Goal: Book appointment/travel/reservation

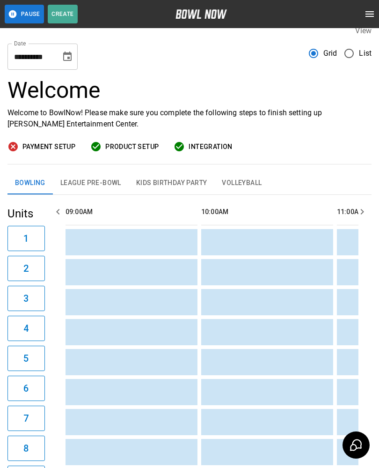
click at [88, 181] on button "League Pre-Bowl" at bounding box center [91, 183] width 76 height 22
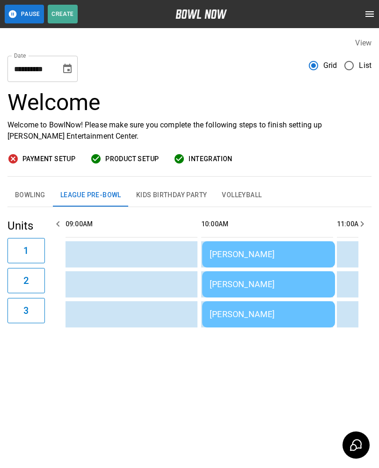
click at [26, 186] on button "Bowling" at bounding box center [29, 195] width 45 height 22
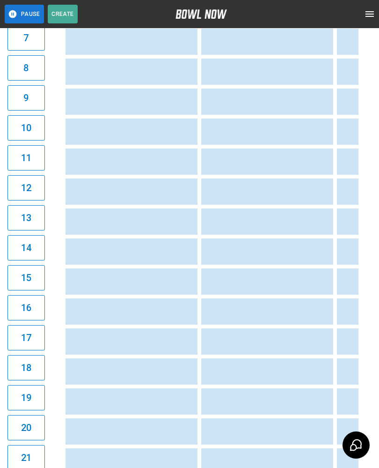
click at [262, 312] on td "sticky table" at bounding box center [251, 311] width 30 height 26
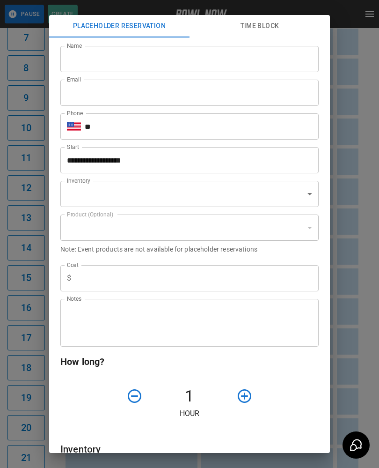
type input "**********"
click at [227, 334] on textarea "Notes" at bounding box center [189, 323] width 245 height 32
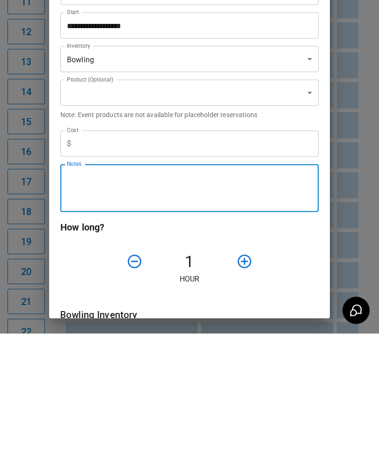
click at [15, 279] on div "**********" at bounding box center [189, 234] width 379 height 468
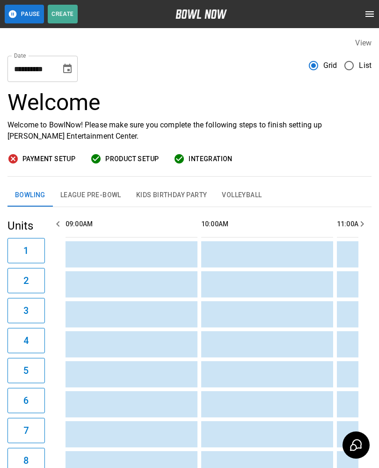
click at [97, 195] on button "League Pre-Bowl" at bounding box center [91, 195] width 76 height 22
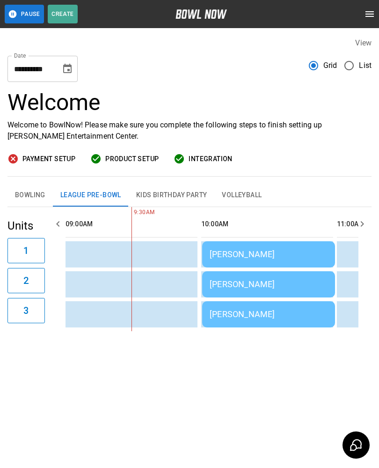
click at [69, 70] on icon "Choose date, selected date is Sep 24, 2025" at bounding box center [67, 68] width 8 height 9
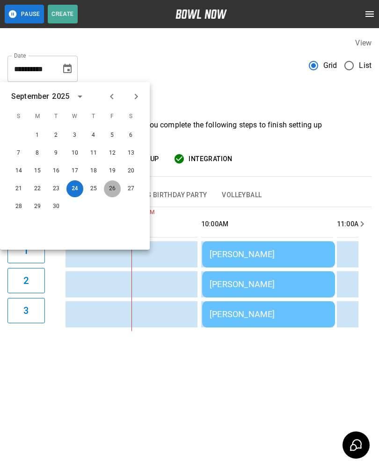
click at [113, 185] on button "26" at bounding box center [112, 188] width 17 height 17
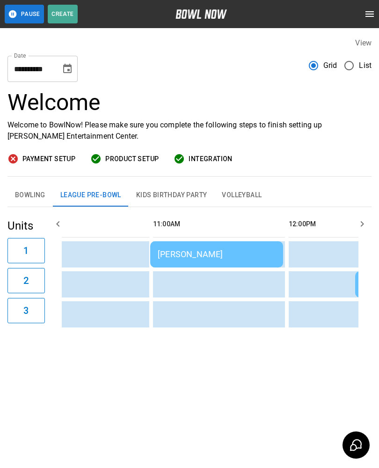
scroll to position [0, 240]
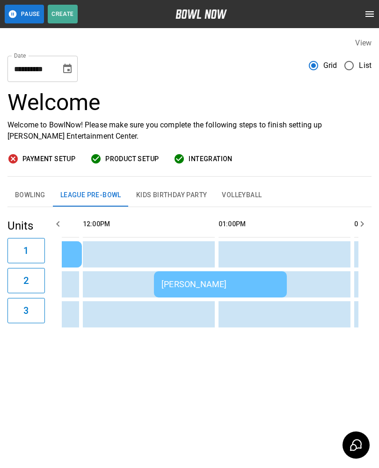
click at [177, 283] on div "[PERSON_NAME]" at bounding box center [221, 284] width 118 height 10
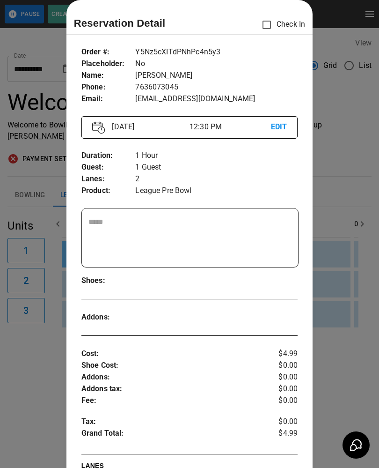
click at [279, 127] on p "EDIT" at bounding box center [279, 127] width 16 height 12
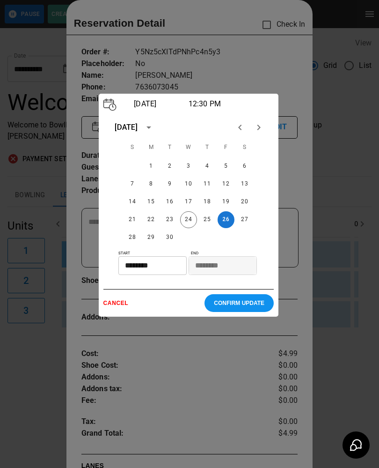
click at [133, 268] on input "********" at bounding box center [149, 265] width 62 height 19
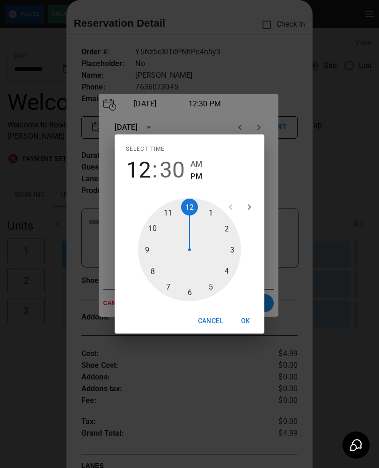
click at [209, 322] on button "Cancel" at bounding box center [210, 320] width 33 height 17
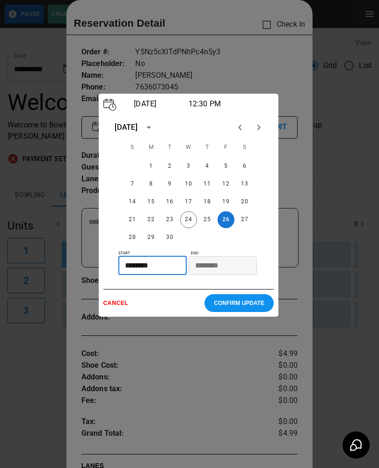
click at [169, 271] on input "********" at bounding box center [149, 265] width 62 height 19
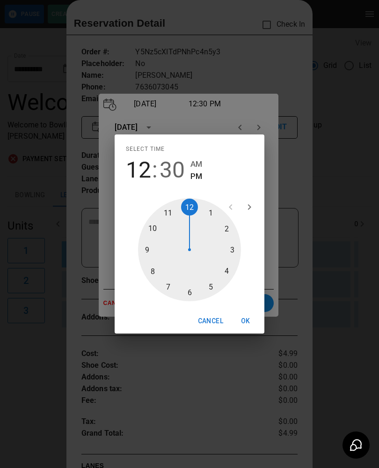
click at [215, 320] on button "Cancel" at bounding box center [210, 320] width 33 height 17
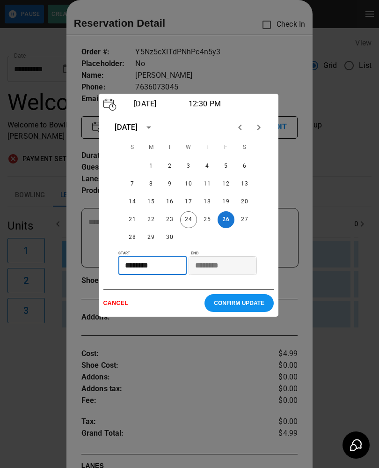
click at [111, 305] on p "CANCEL" at bounding box center [154, 303] width 102 height 7
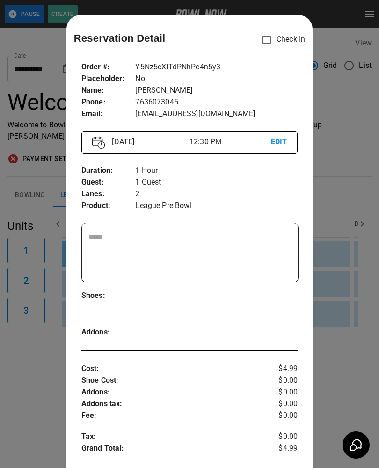
click at [22, 371] on div at bounding box center [189, 234] width 379 height 468
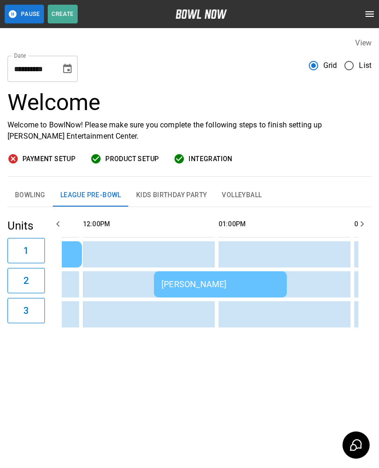
click at [67, 68] on icon "Choose date, selected date is Sep 26, 2025" at bounding box center [67, 68] width 11 height 11
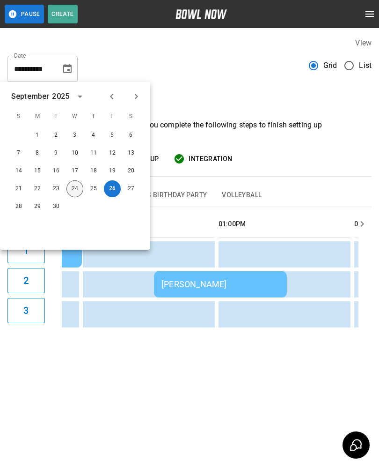
click at [73, 185] on button "24" at bounding box center [74, 188] width 17 height 17
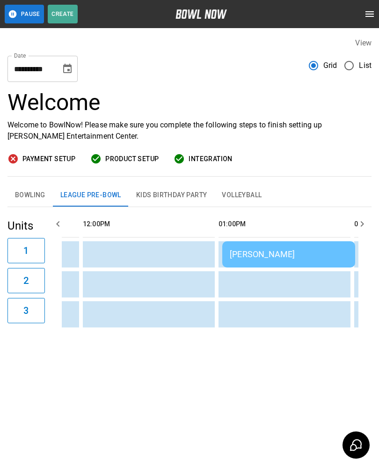
click at [66, 75] on button "Choose date, selected date is Sep 24, 2025" at bounding box center [67, 68] width 19 height 19
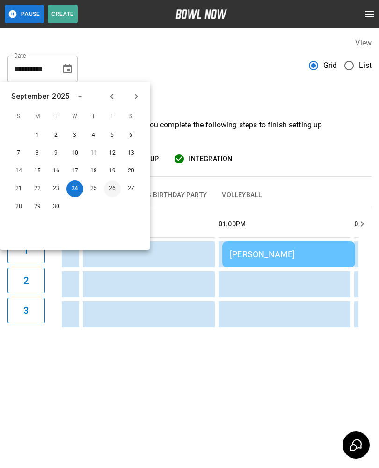
click at [107, 192] on button "26" at bounding box center [112, 188] width 17 height 17
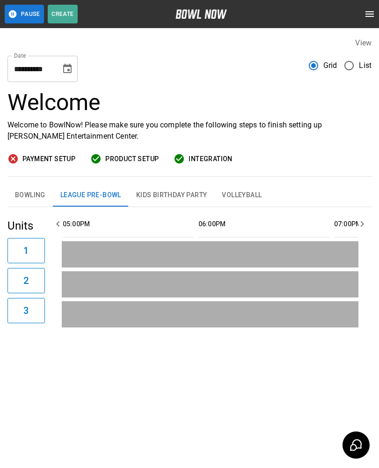
click at [32, 199] on button "Bowling" at bounding box center [29, 195] width 45 height 22
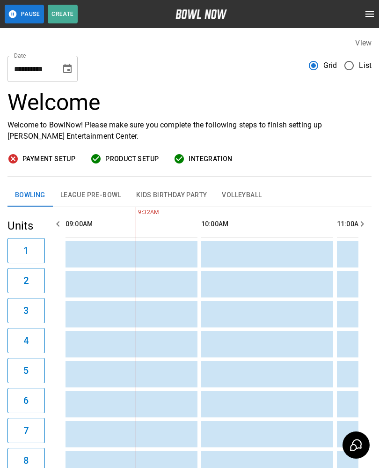
click at [70, 69] on icon "Choose date, selected date is Sep 26, 2025" at bounding box center [67, 68] width 8 height 9
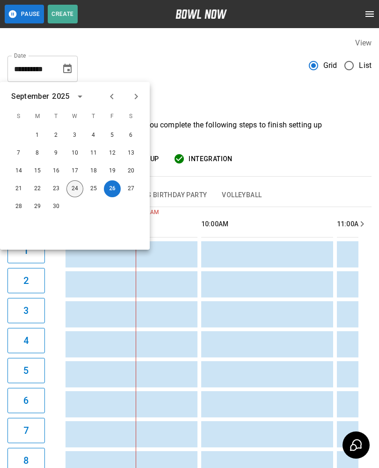
click at [72, 190] on button "24" at bounding box center [74, 188] width 17 height 17
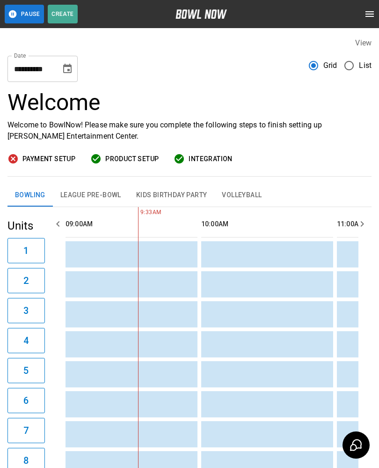
type input "**********"
